Goal: Communication & Community: Answer question/provide support

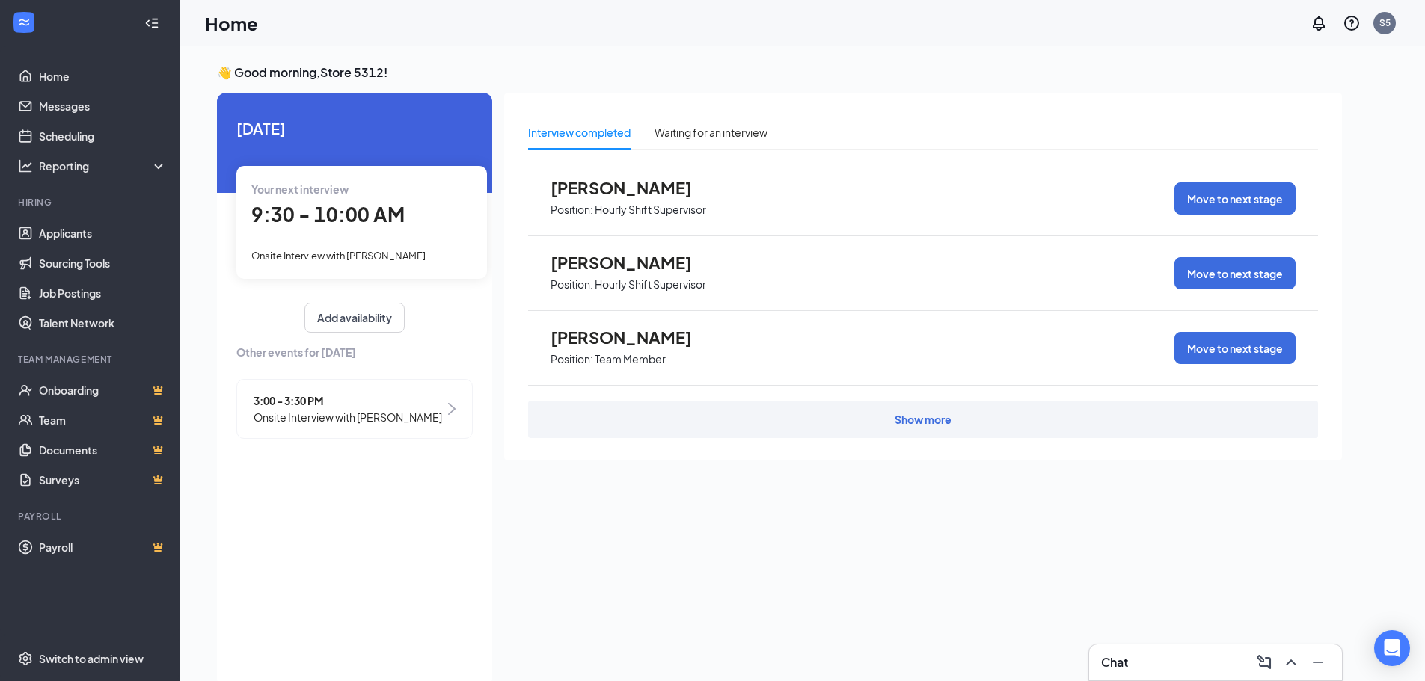
click at [1214, 661] on div "Chat" at bounding box center [1215, 663] width 229 height 24
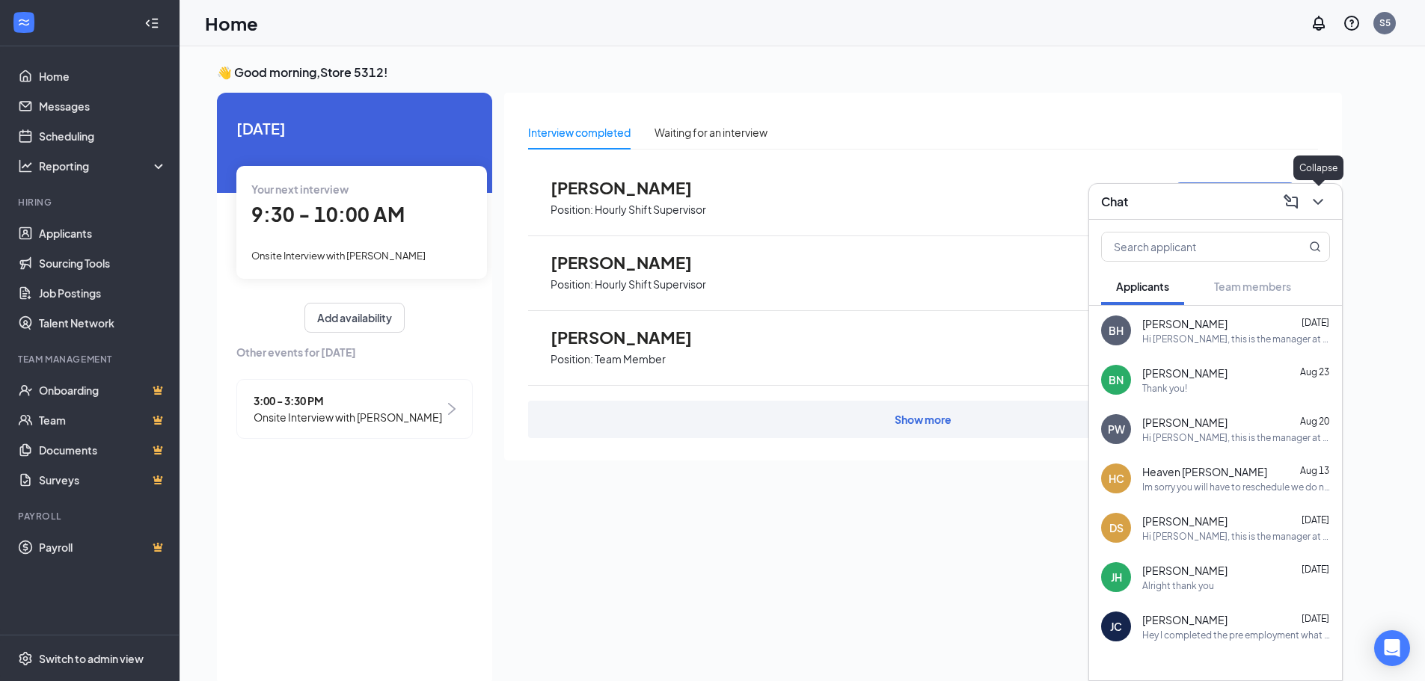
click at [1319, 194] on icon "ChevronDown" at bounding box center [1318, 202] width 18 height 18
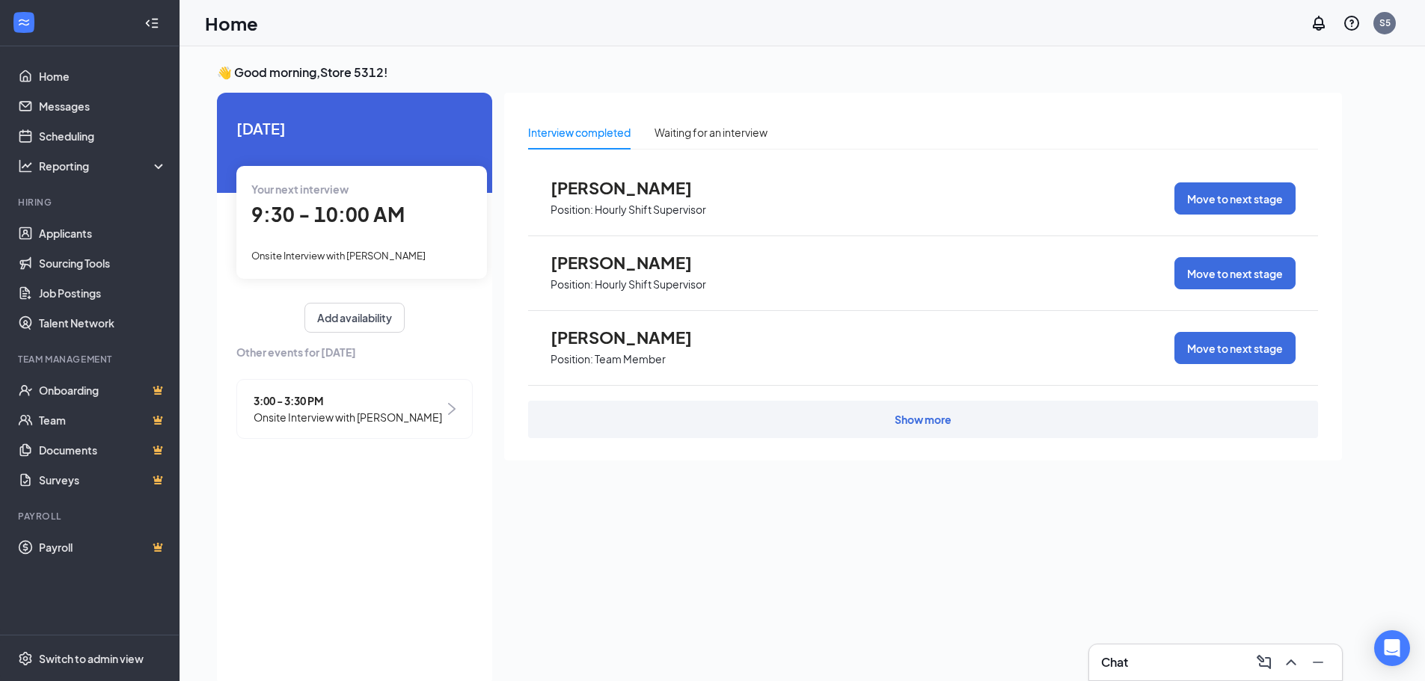
click at [355, 221] on span "9:30 - 10:00 AM" at bounding box center [327, 214] width 153 height 25
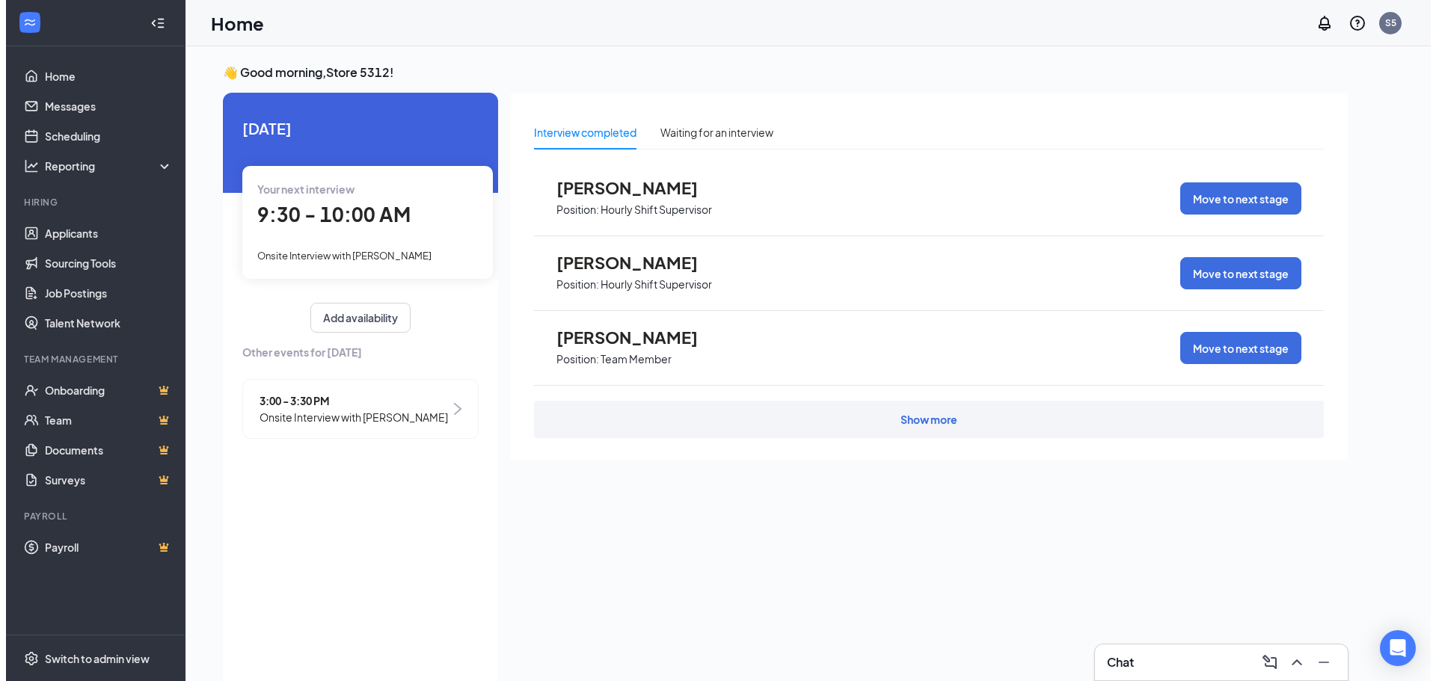
scroll to position [6, 0]
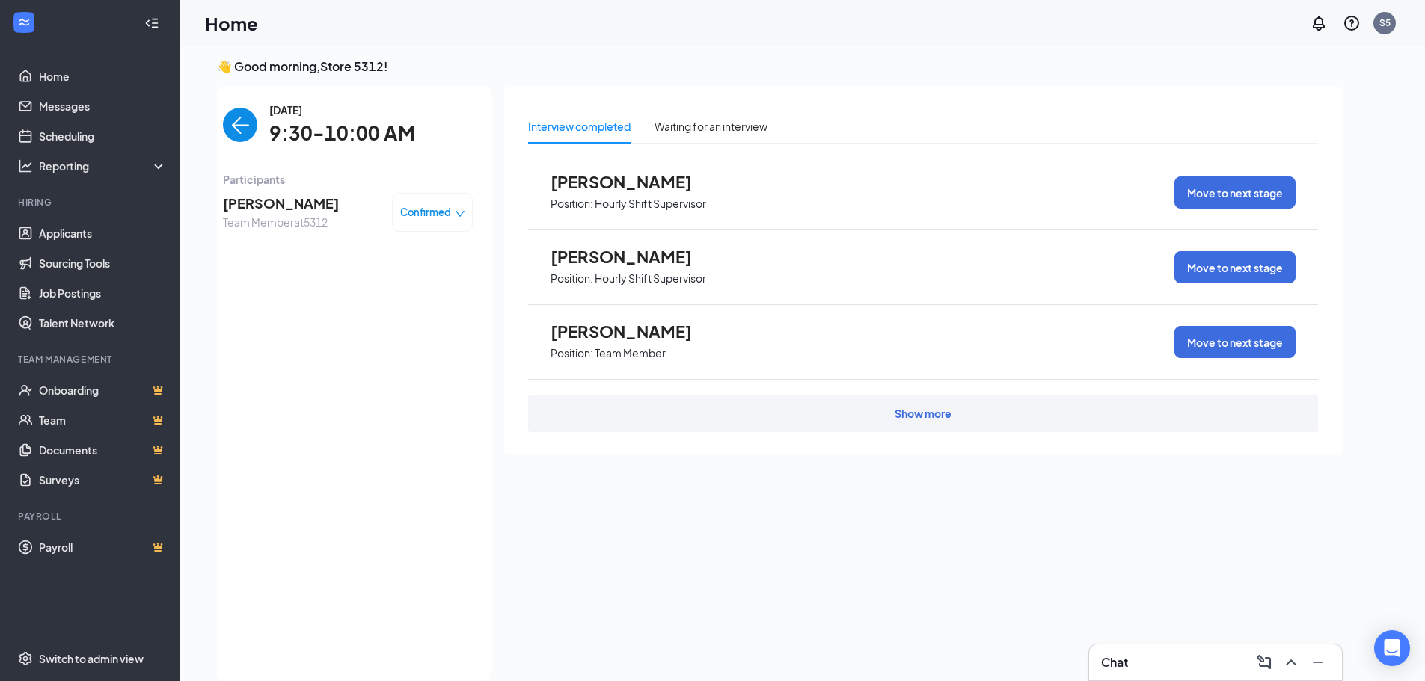
click at [282, 212] on span "claire boucher" at bounding box center [281, 203] width 116 height 21
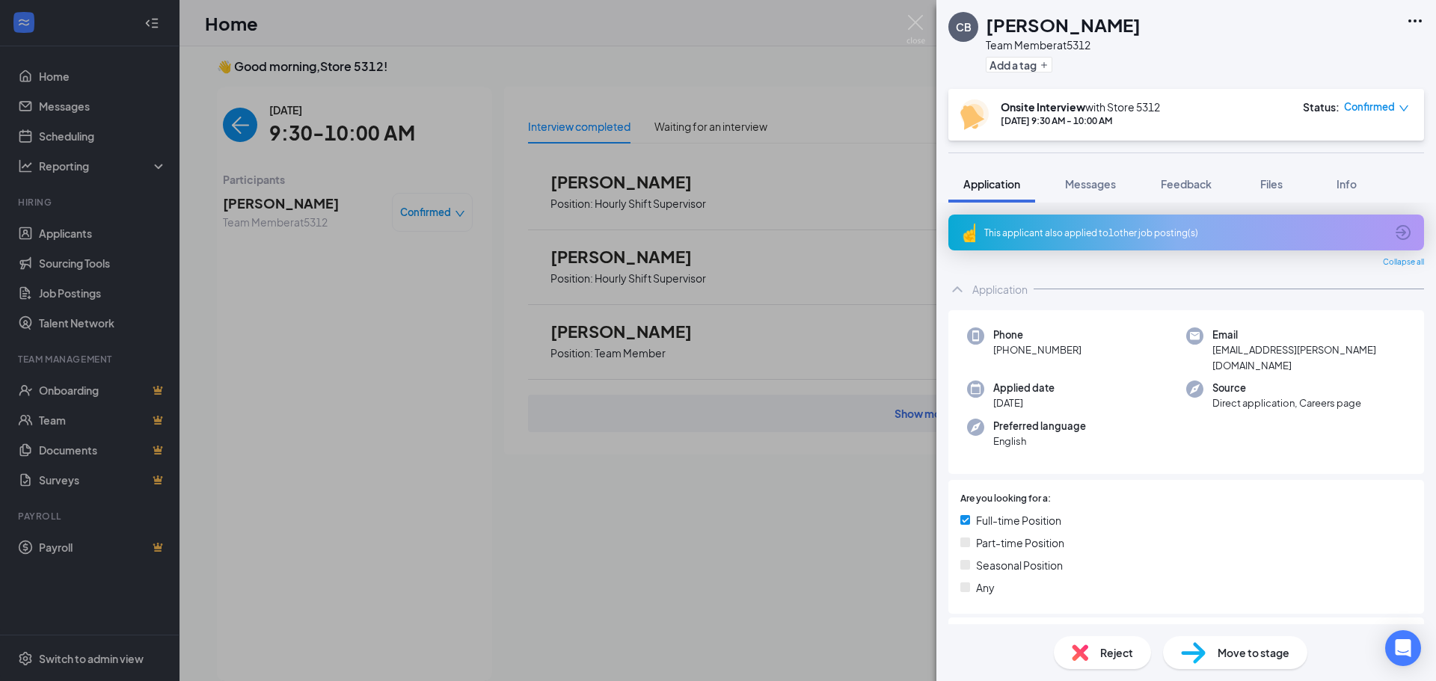
click at [1166, 227] on div "This applicant also applied to 1 other job posting(s)" at bounding box center [1184, 233] width 401 height 13
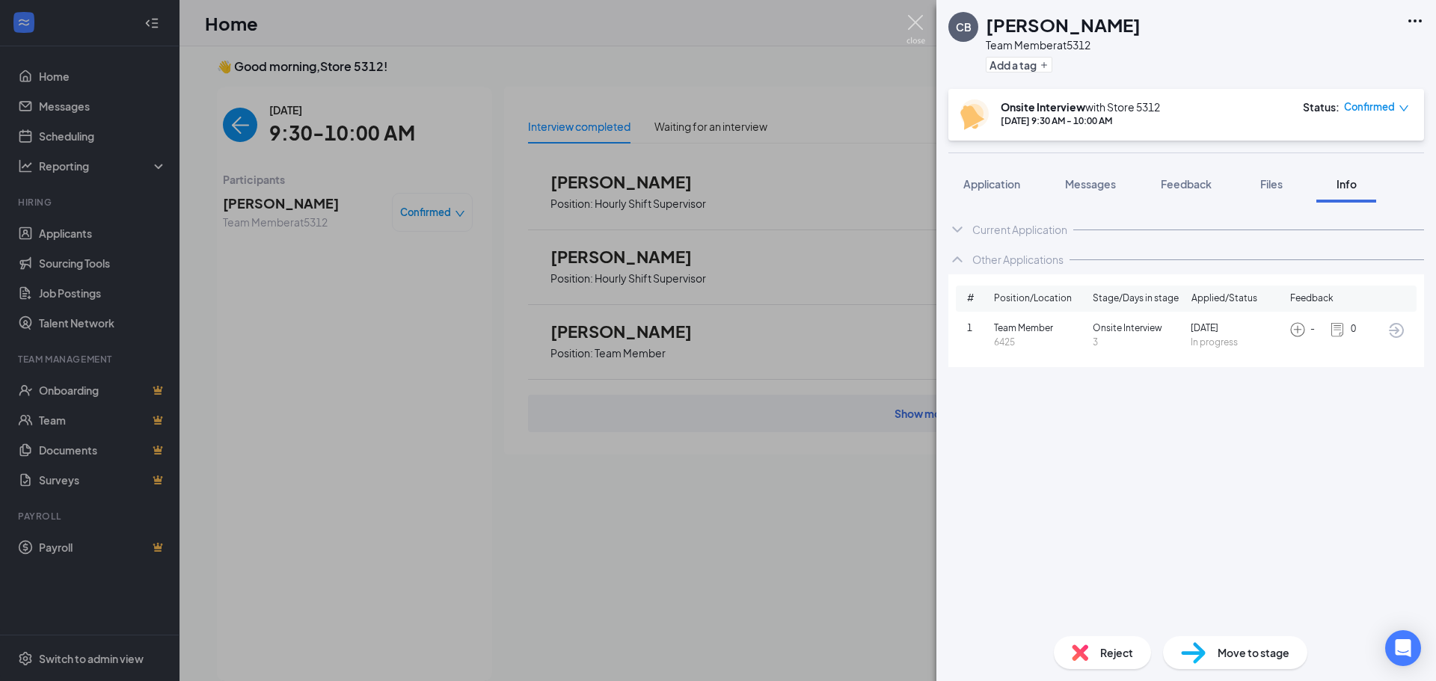
click at [916, 29] on img at bounding box center [916, 29] width 19 height 29
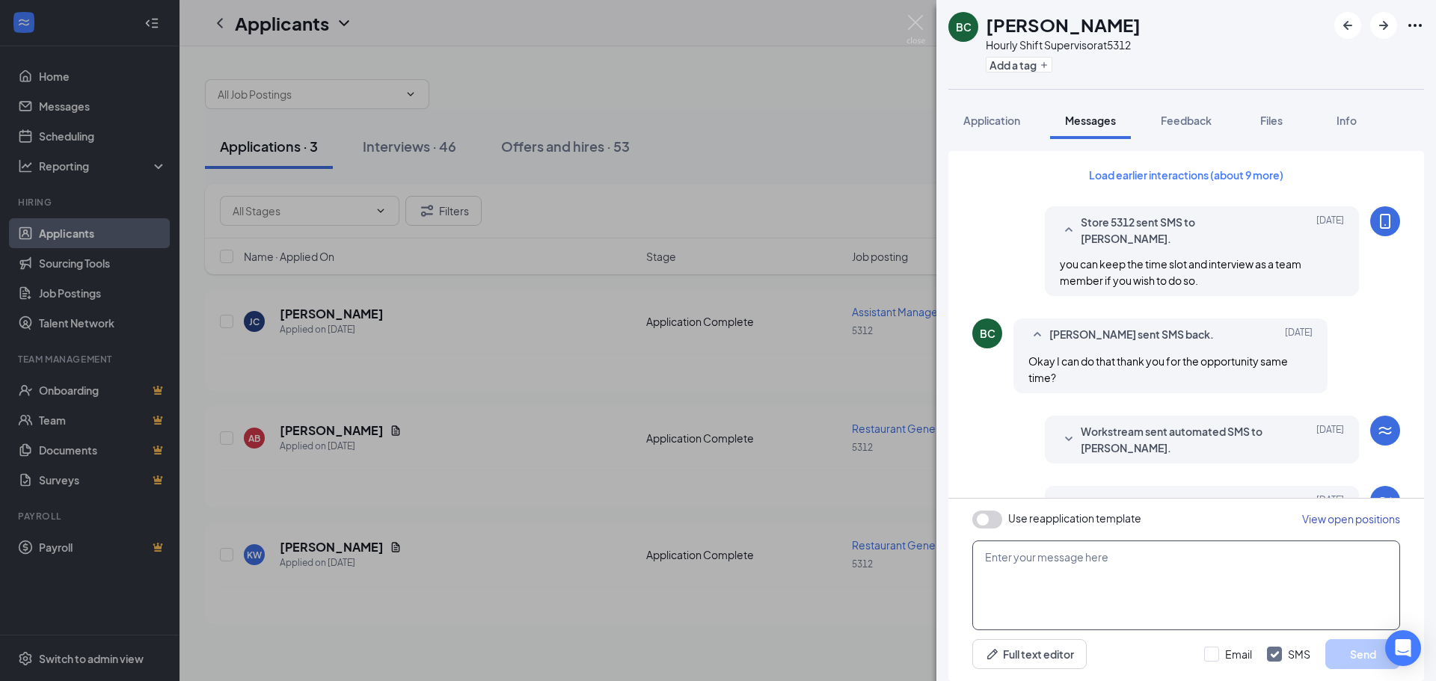
click at [1065, 556] on textarea at bounding box center [1186, 586] width 428 height 90
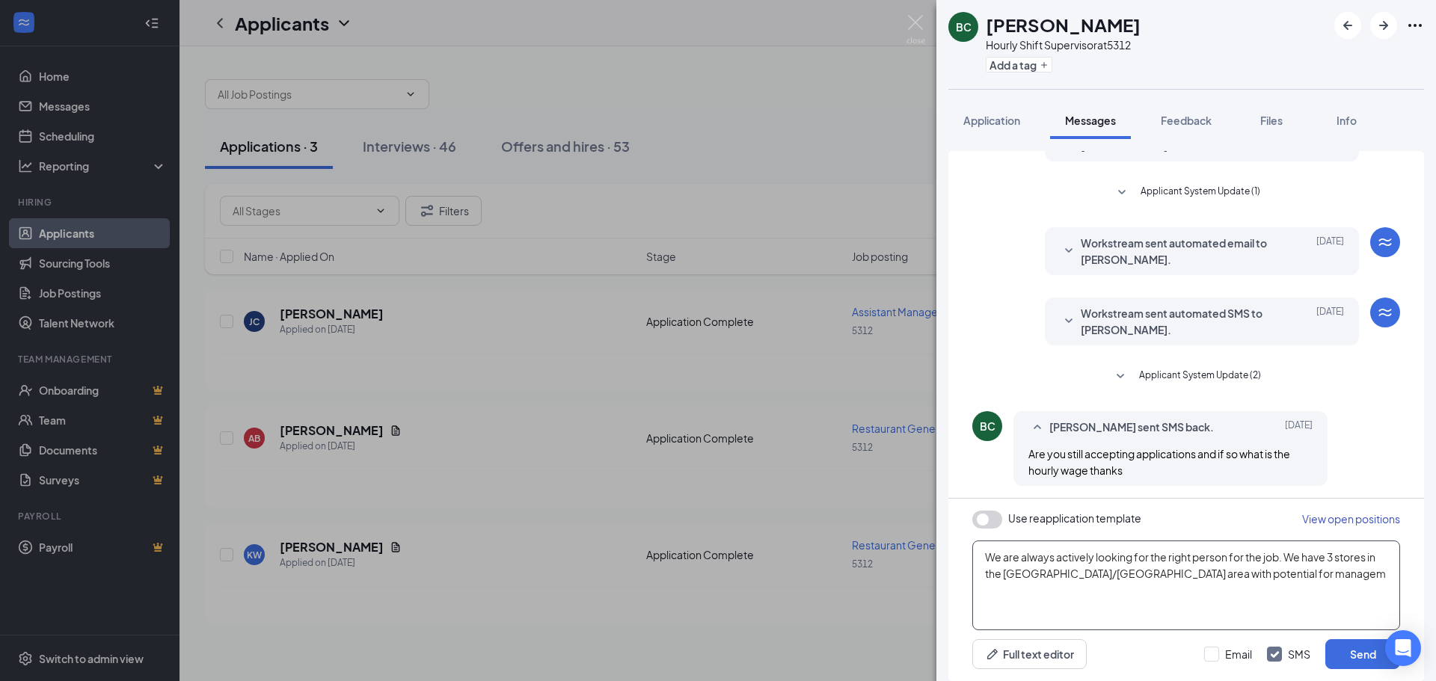
scroll to position [376, 0]
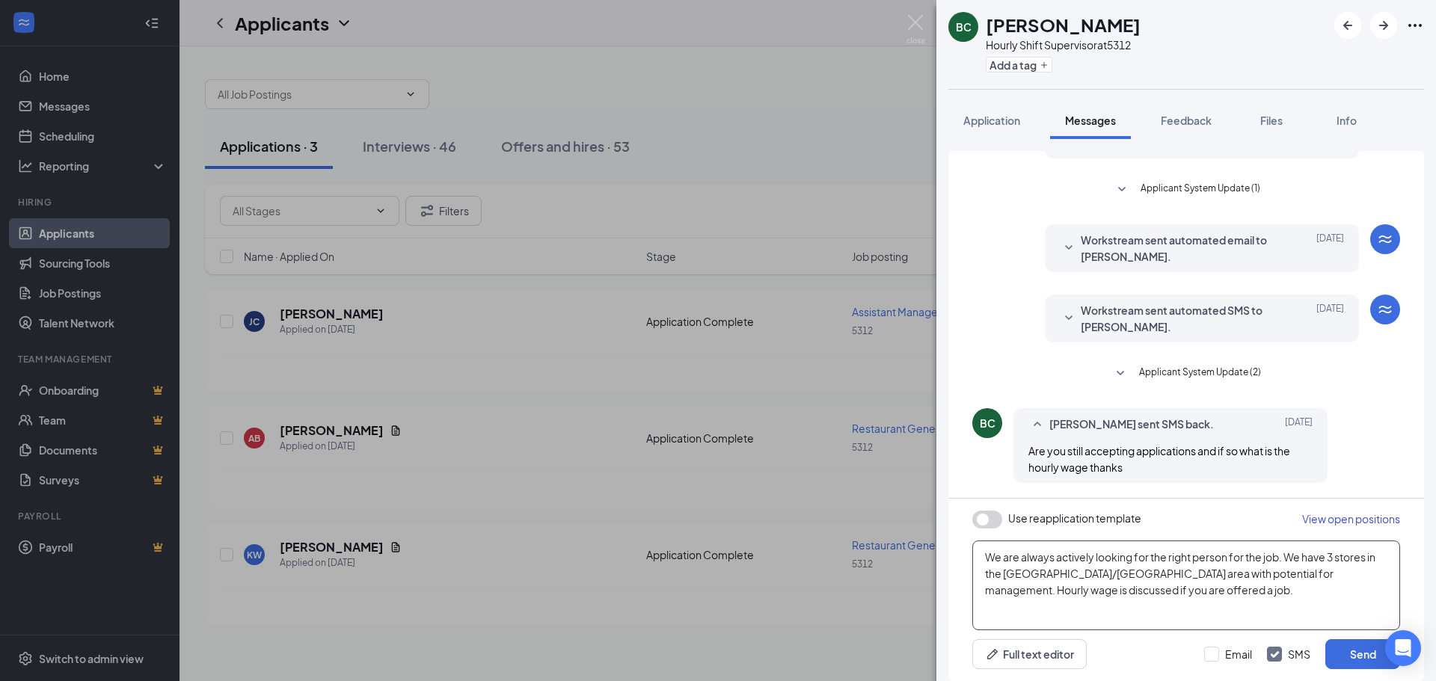
click at [1033, 580] on textarea "We are always actively looking for the right person for the job. We have 3 stor…" at bounding box center [1186, 586] width 428 height 90
click at [1206, 598] on textarea "We are always actively looking for the right person for the job. We have 3 stor…" at bounding box center [1186, 586] width 428 height 90
type textarea "We are always actively looking for the right person for the job. We have 3 stor…"
click at [1354, 657] on button "Send" at bounding box center [1362, 655] width 75 height 30
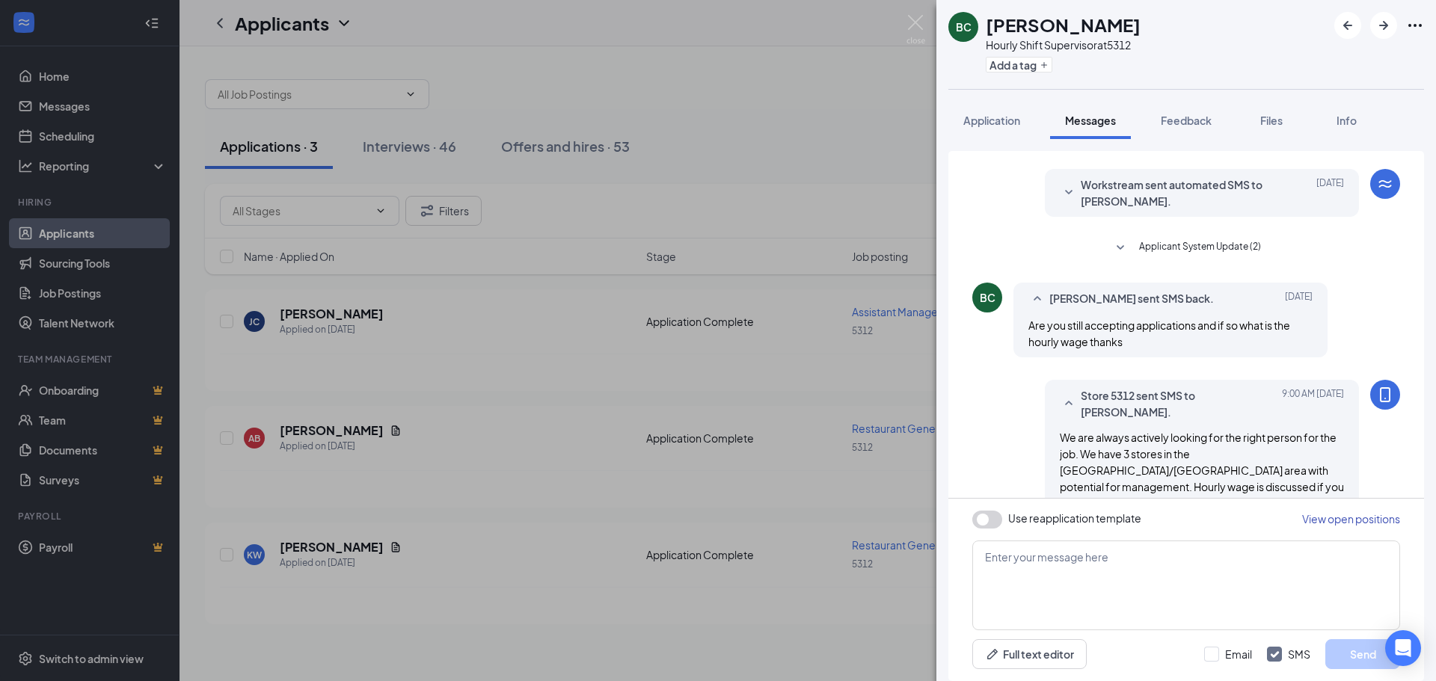
scroll to position [521, 0]
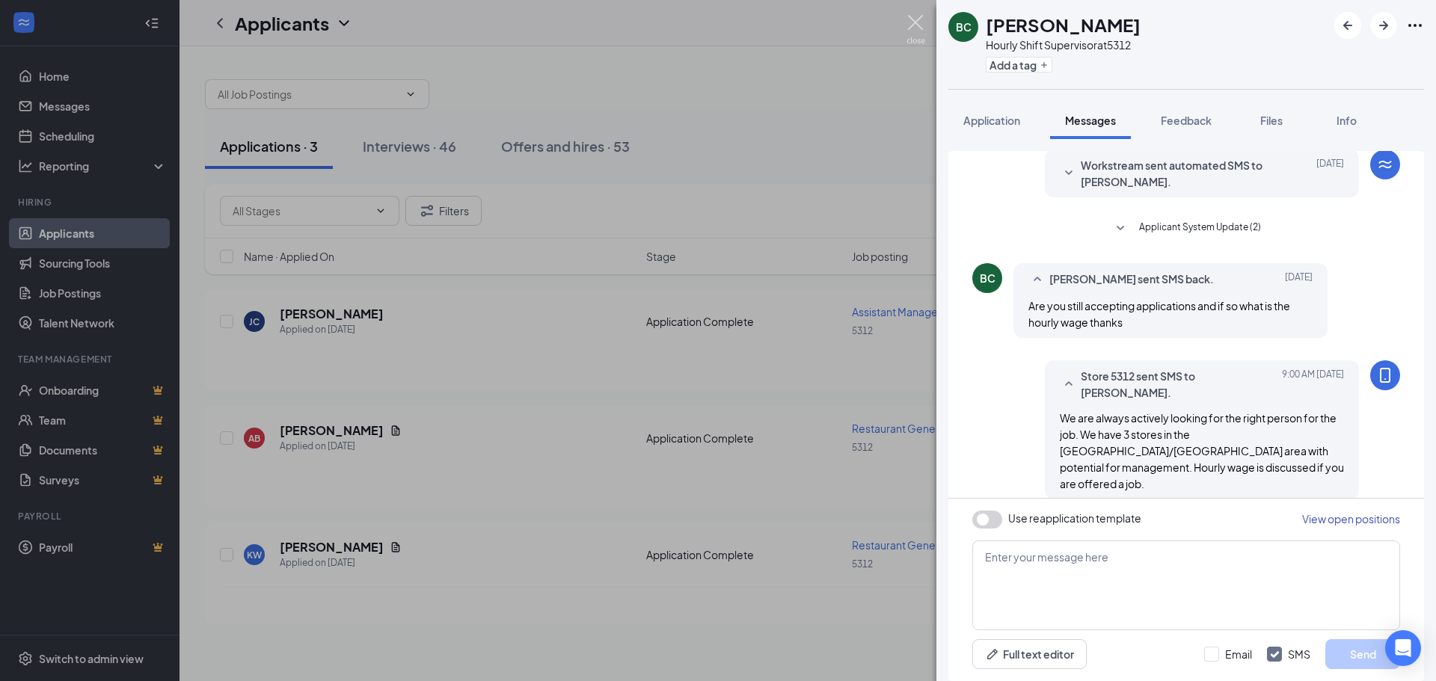
click at [909, 18] on img at bounding box center [916, 29] width 19 height 29
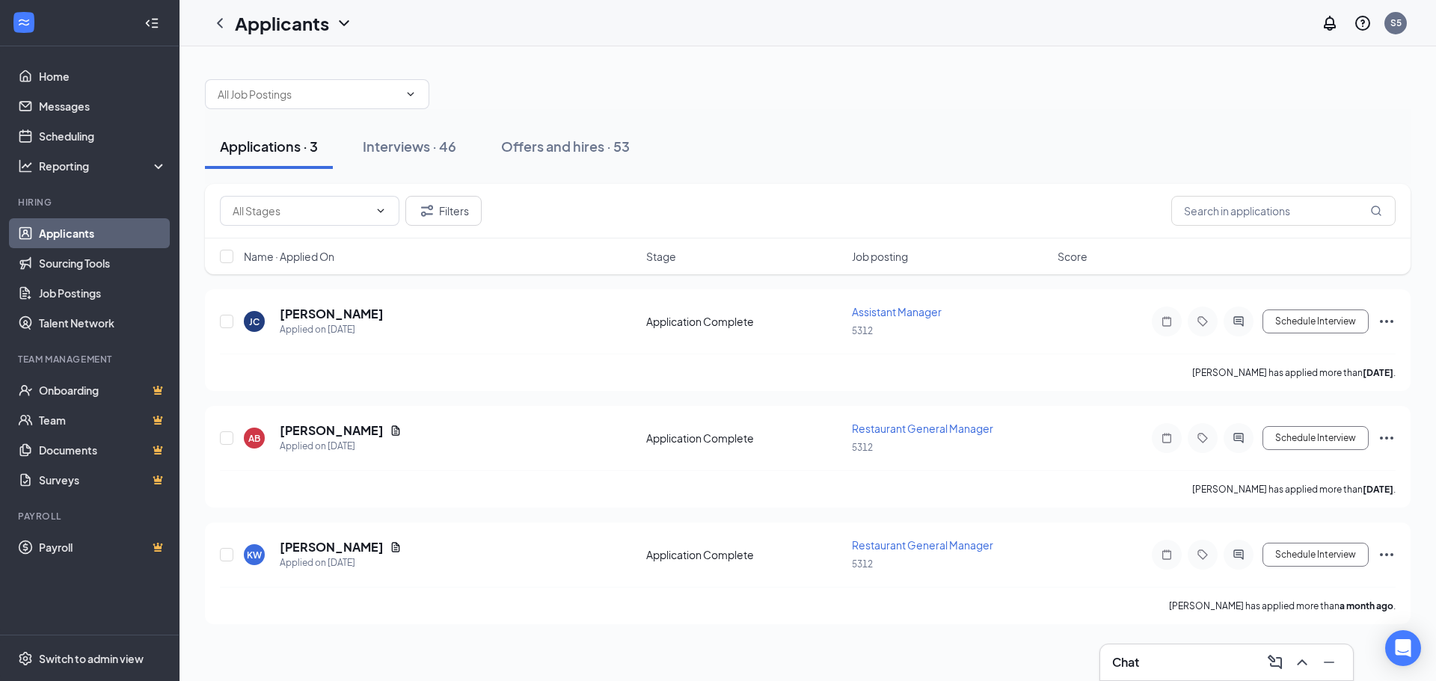
click at [869, 100] on div at bounding box center [808, 86] width 1206 height 45
